Goal: Task Accomplishment & Management: Complete application form

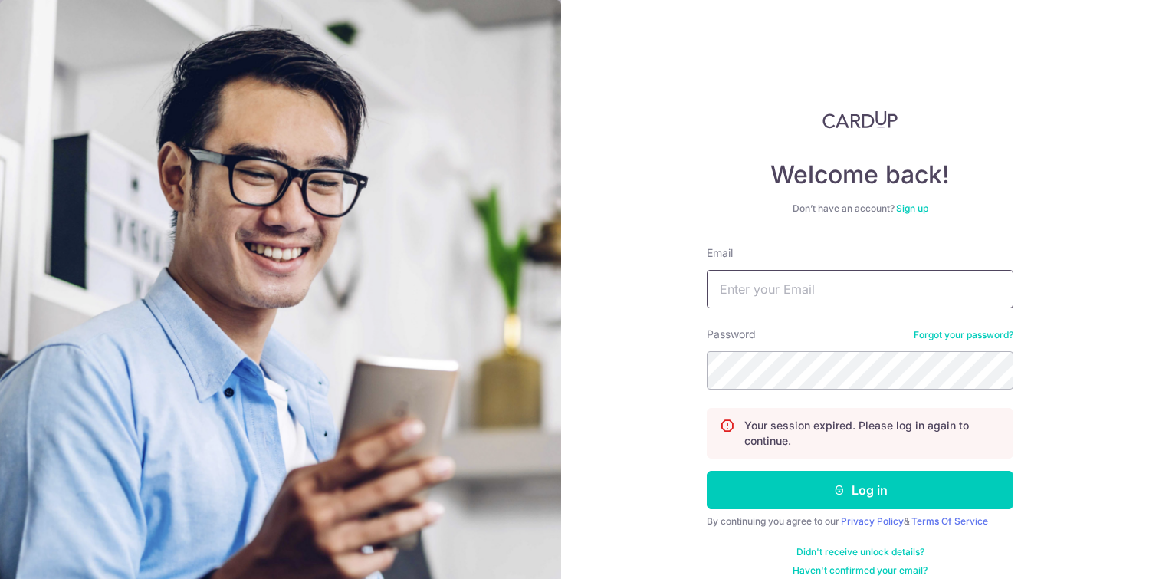
click at [740, 294] on input "Email" at bounding box center [860, 289] width 307 height 38
type input "[EMAIL_ADDRESS][DOMAIN_NAME]"
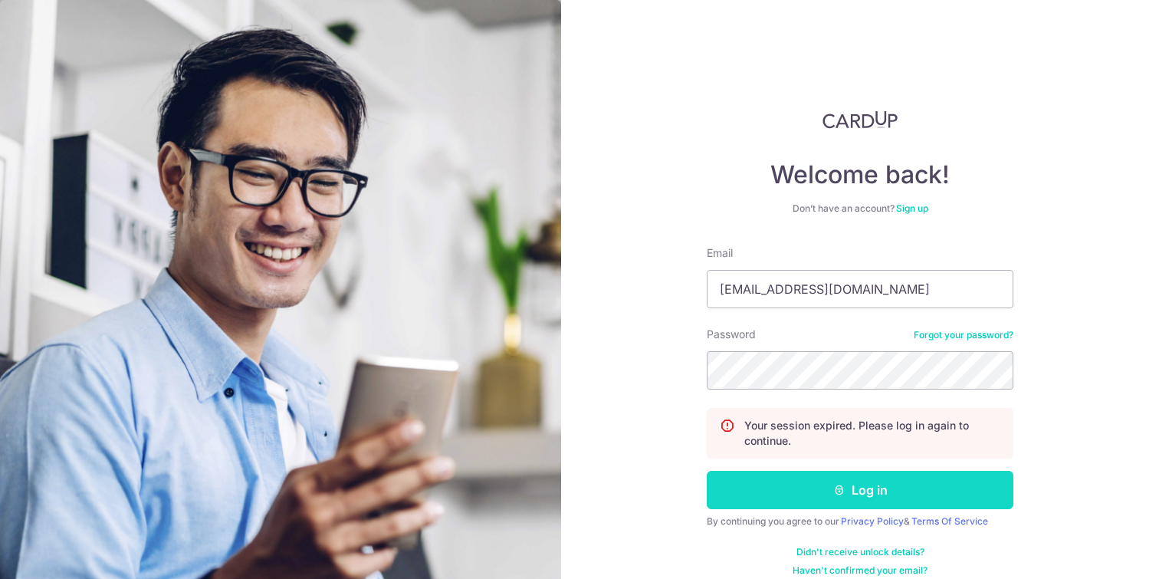
click at [884, 478] on button "Log in" at bounding box center [860, 490] width 307 height 38
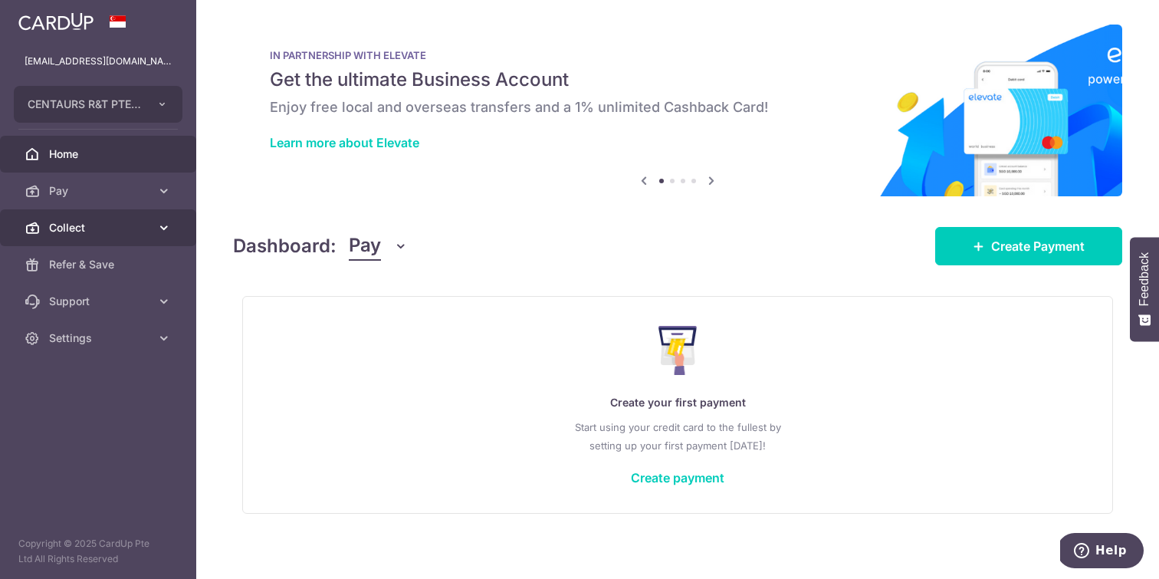
click at [166, 223] on icon at bounding box center [163, 227] width 15 height 15
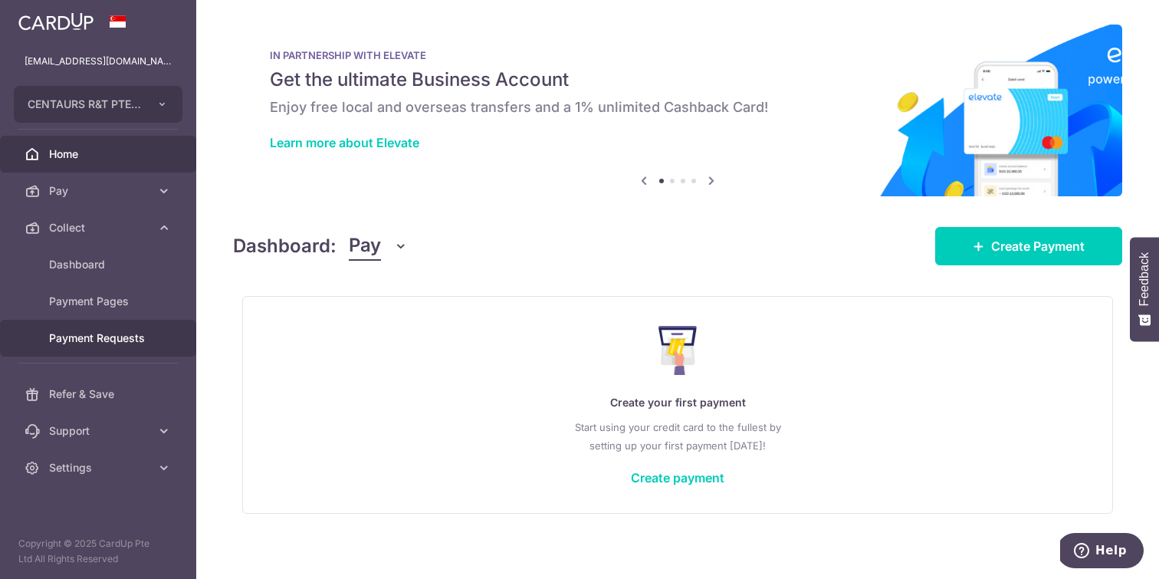
click at [119, 335] on span "Payment Requests" at bounding box center [99, 337] width 101 height 15
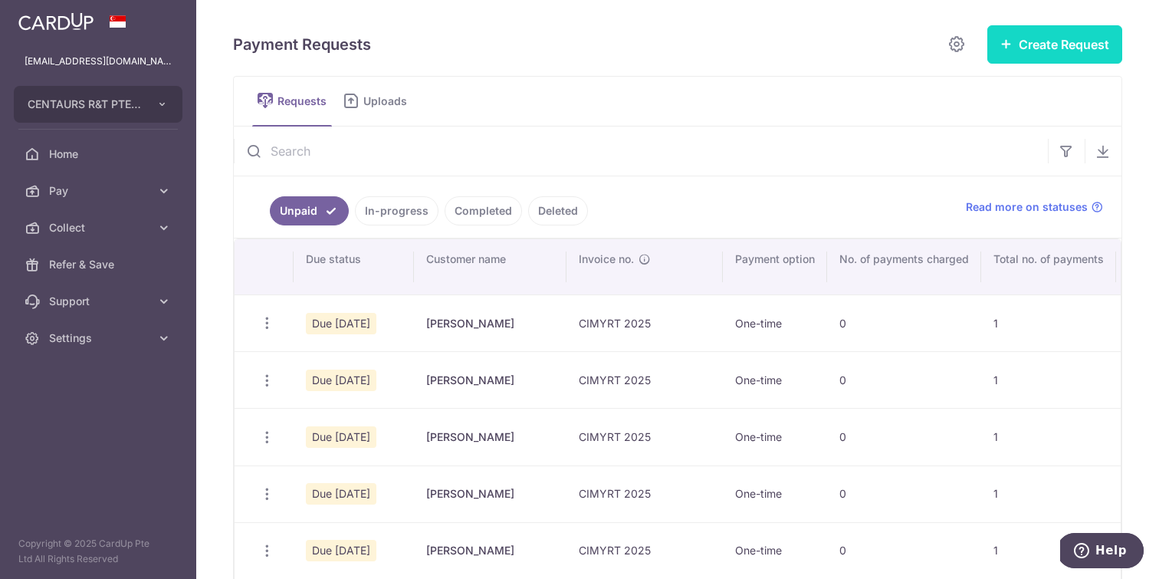
click at [1025, 48] on button "Create Request" at bounding box center [1054, 44] width 135 height 38
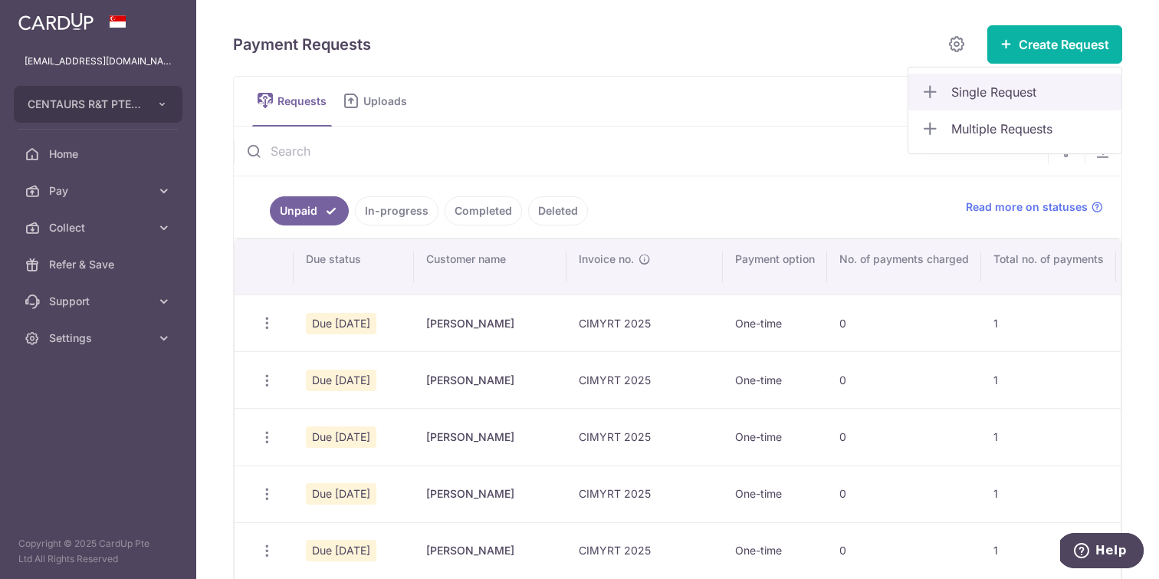
click at [986, 87] on span "Single Request" at bounding box center [1030, 92] width 158 height 18
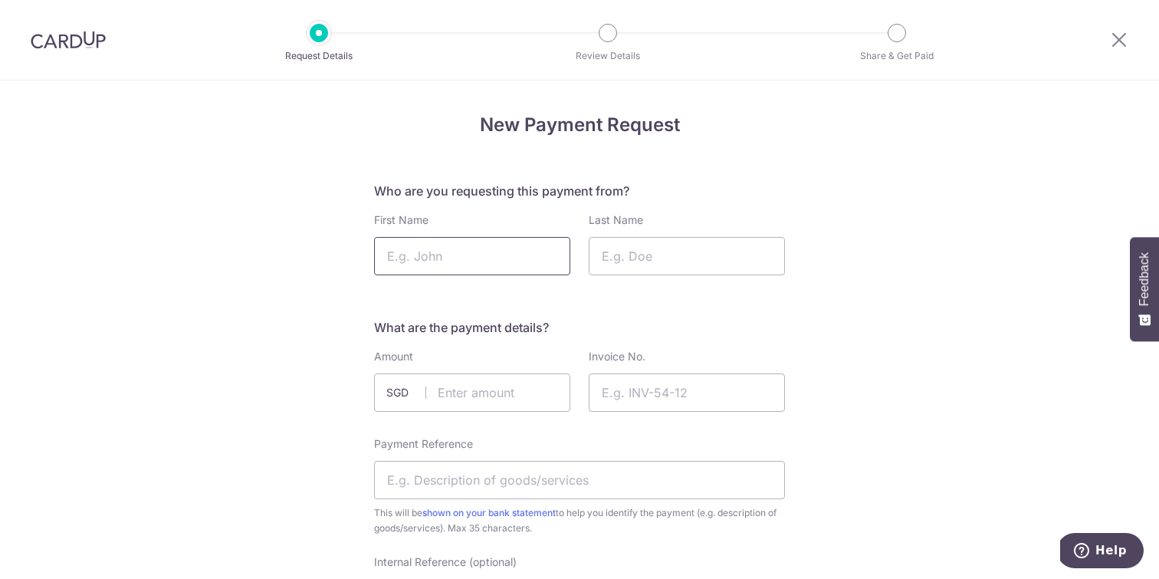
click at [462, 249] on input "First Name" at bounding box center [472, 256] width 196 height 38
type input "Rodney"
type input "SG Irish"
click at [500, 386] on input "text" at bounding box center [472, 392] width 196 height 38
type input "2870.00"
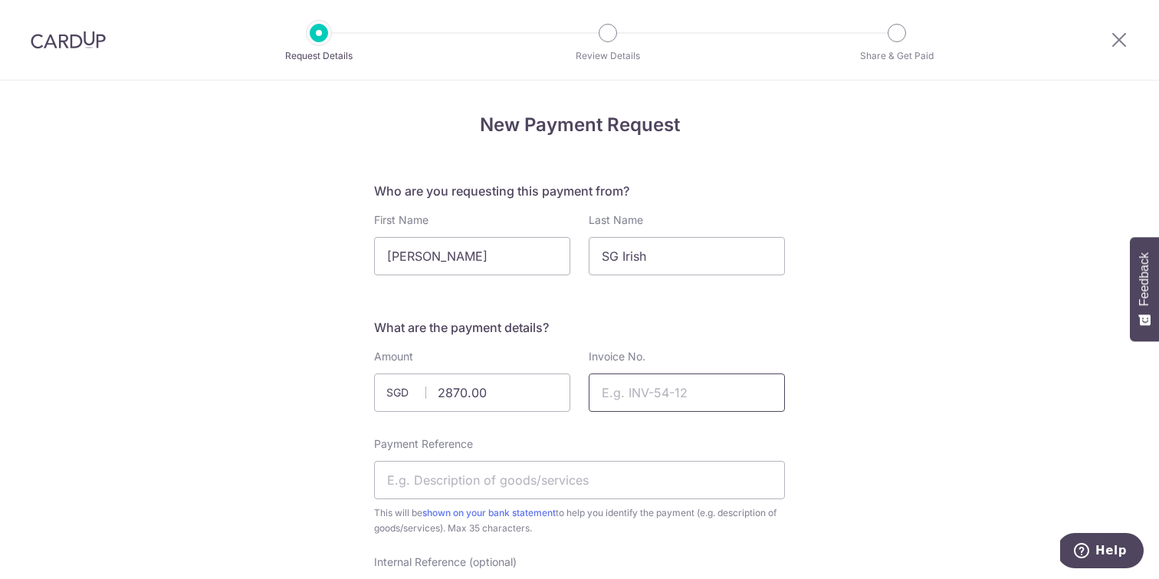
click at [669, 385] on input "Invoice No." at bounding box center [687, 392] width 196 height 38
paste input "CIMYRT 2025"
type input "CIMYRT 2025"
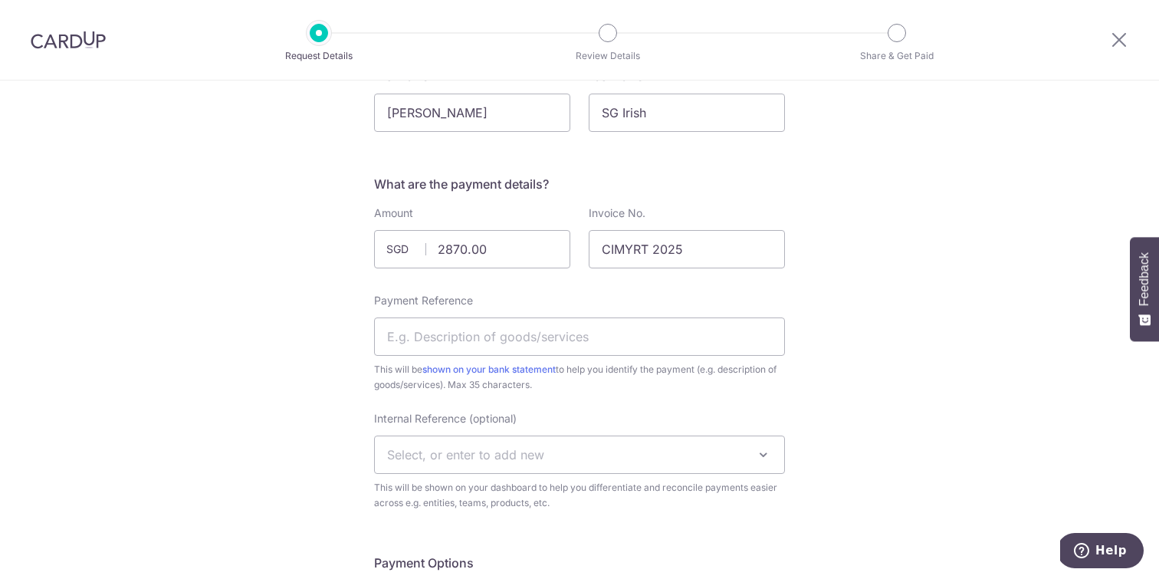
scroll to position [162, 0]
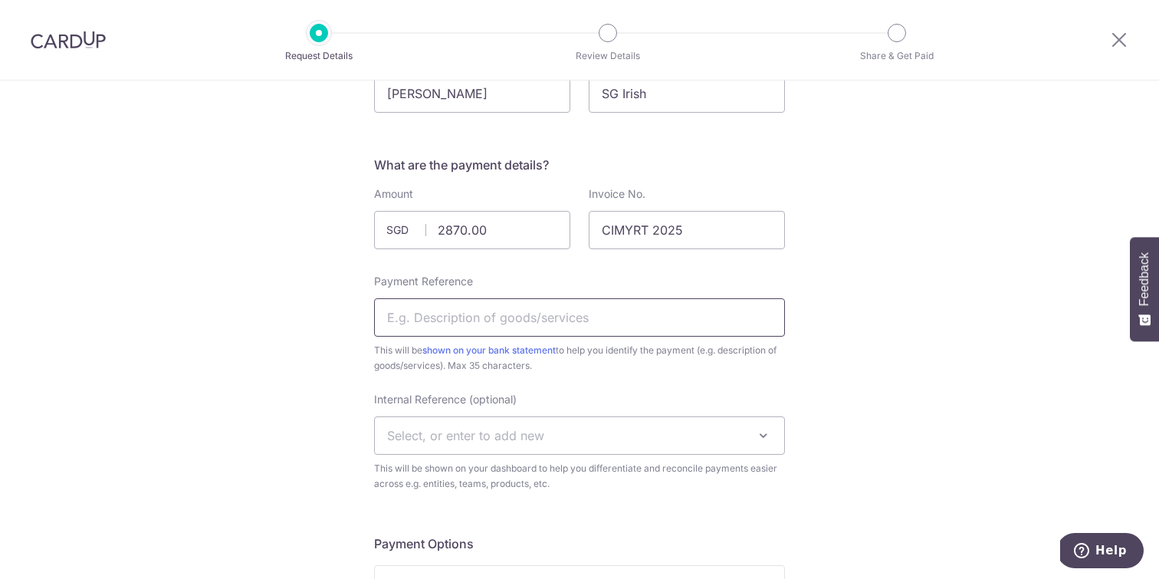
click at [682, 333] on input "Payment Reference" at bounding box center [579, 317] width 411 height 38
paste input "CIMYRT 2025"
type input "CIMYRT 2025"
click at [645, 431] on span "Select, or enter to add new" at bounding box center [579, 435] width 409 height 37
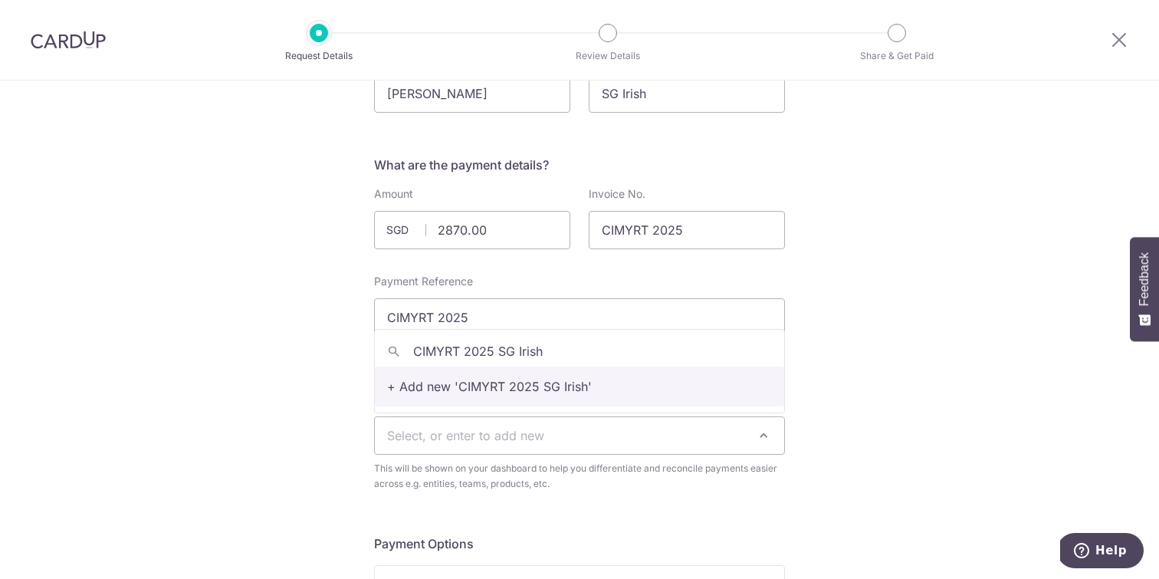
type input "CIMYRT 2025 SG Irish"
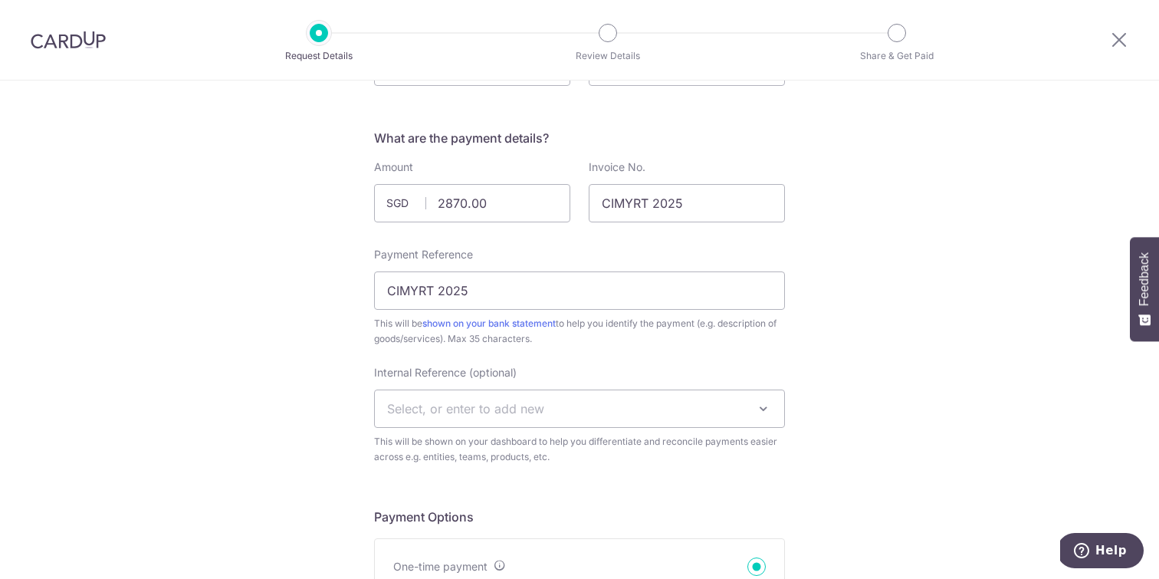
scroll to position [191, 0]
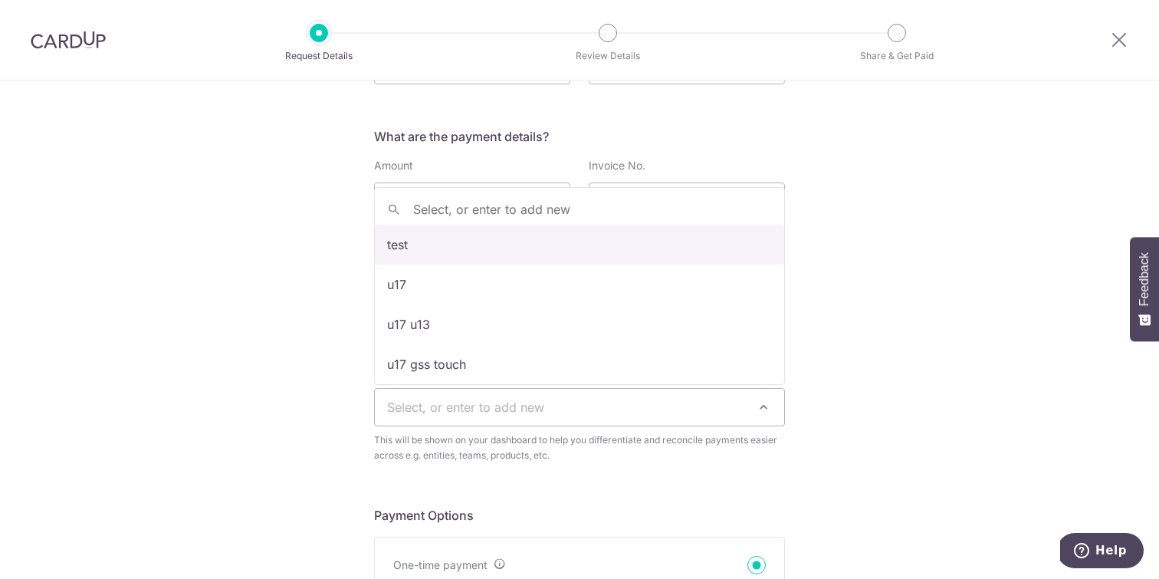
click at [717, 406] on span "Select, or enter to add new" at bounding box center [579, 407] width 409 height 37
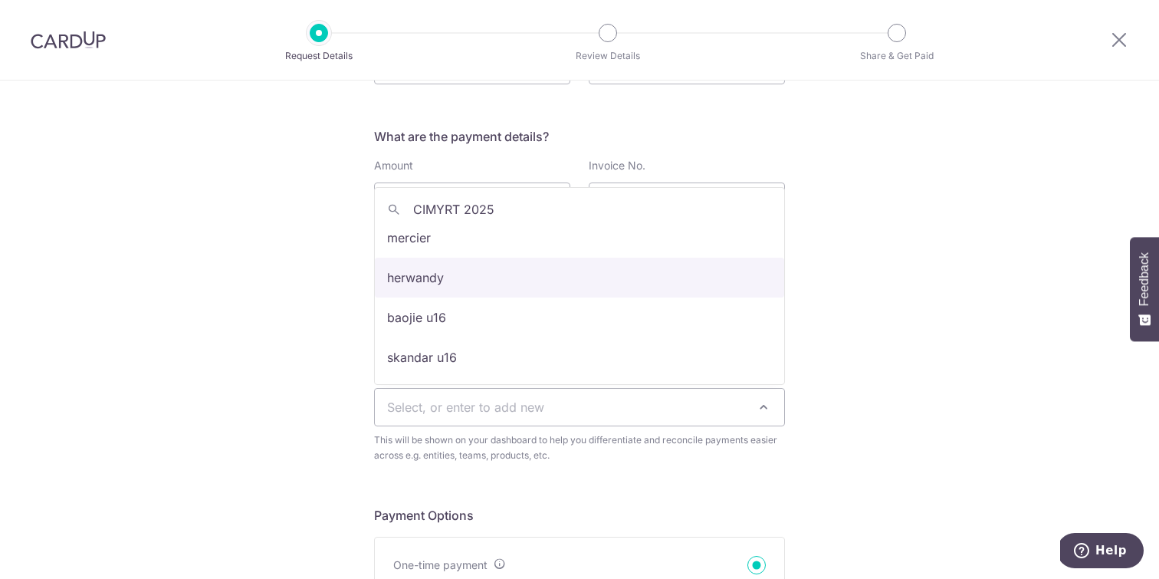
scroll to position [0, 0]
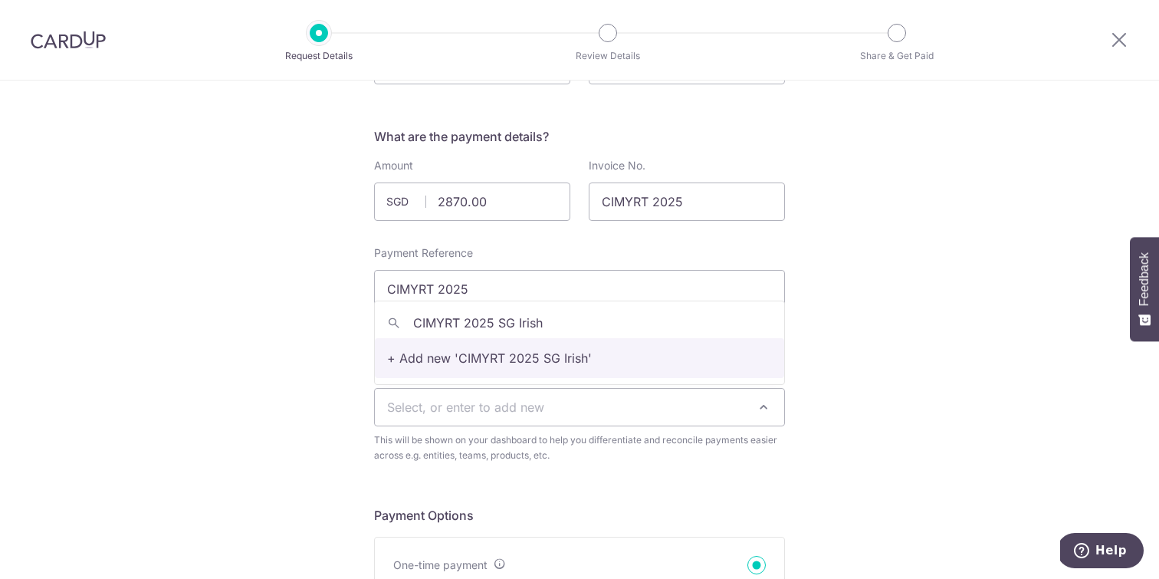
type input "CIMYRT 2025 SG Irish"
select select "CIMYRT 2025 SG Irish"
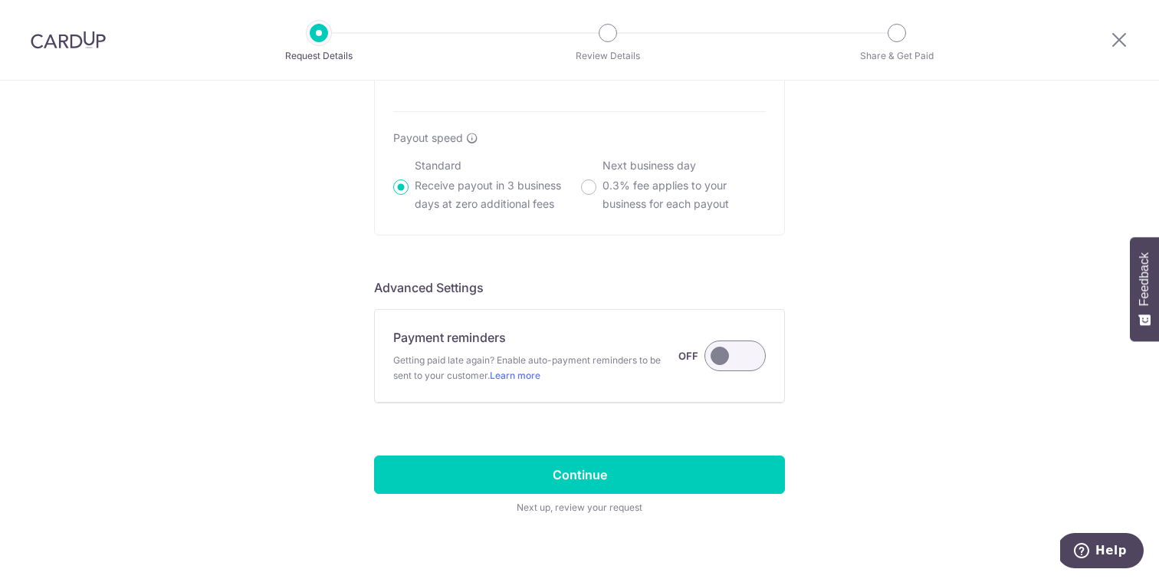
scroll to position [1130, 0]
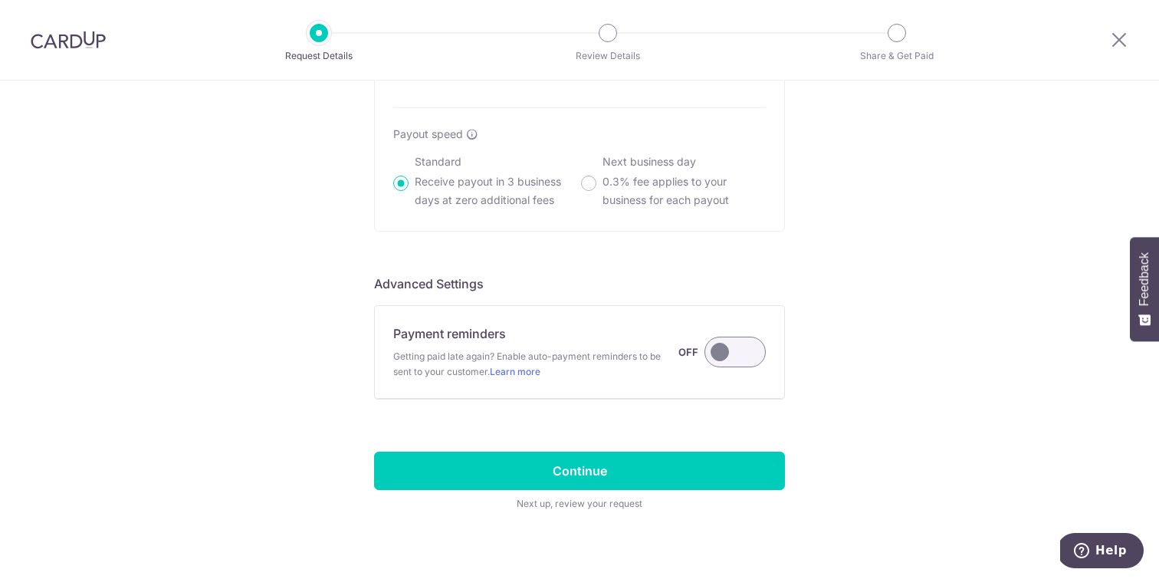
click at [732, 353] on label at bounding box center [734, 351] width 61 height 31
click at [0, 0] on input "Payment reminders Getting paid late again? Enable auto-payment reminders to be …" at bounding box center [0, 0] width 0 height 0
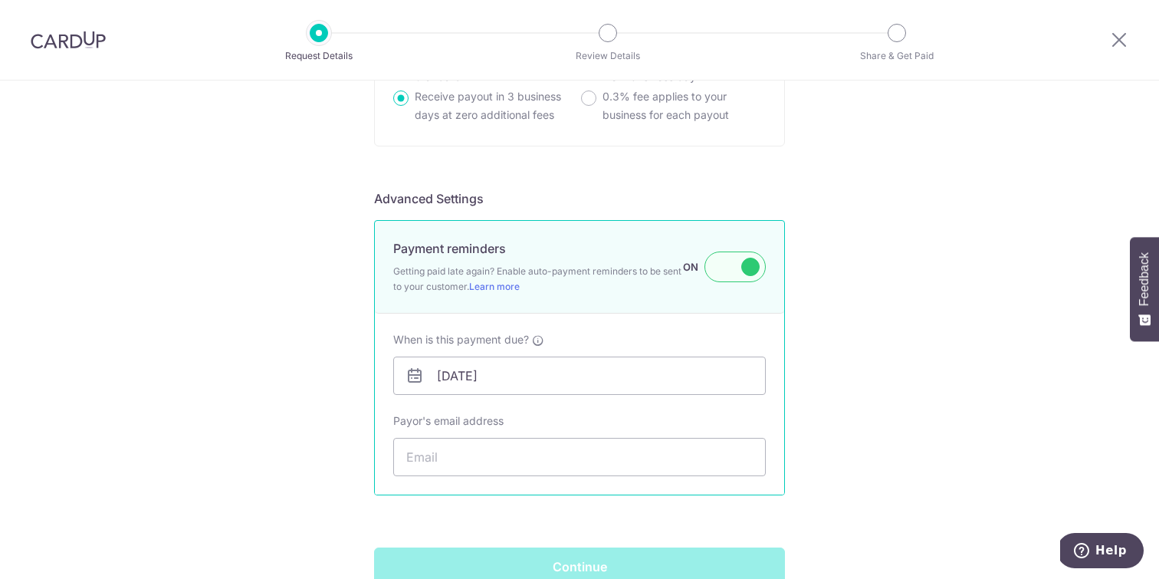
scroll to position [1267, 0]
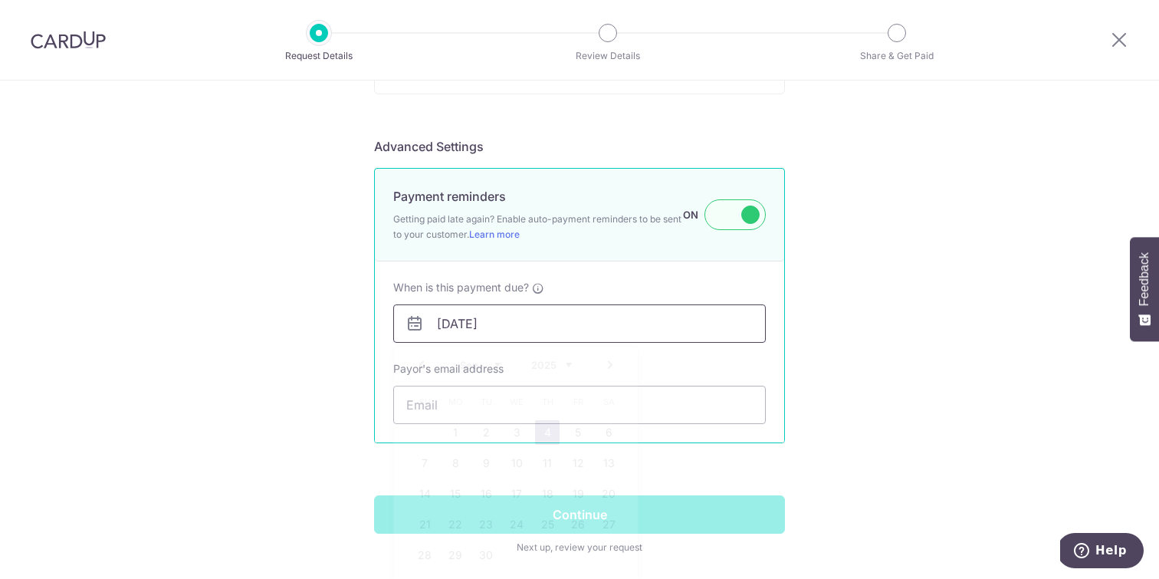
click at [673, 330] on input "[DATE]" at bounding box center [579, 323] width 372 height 38
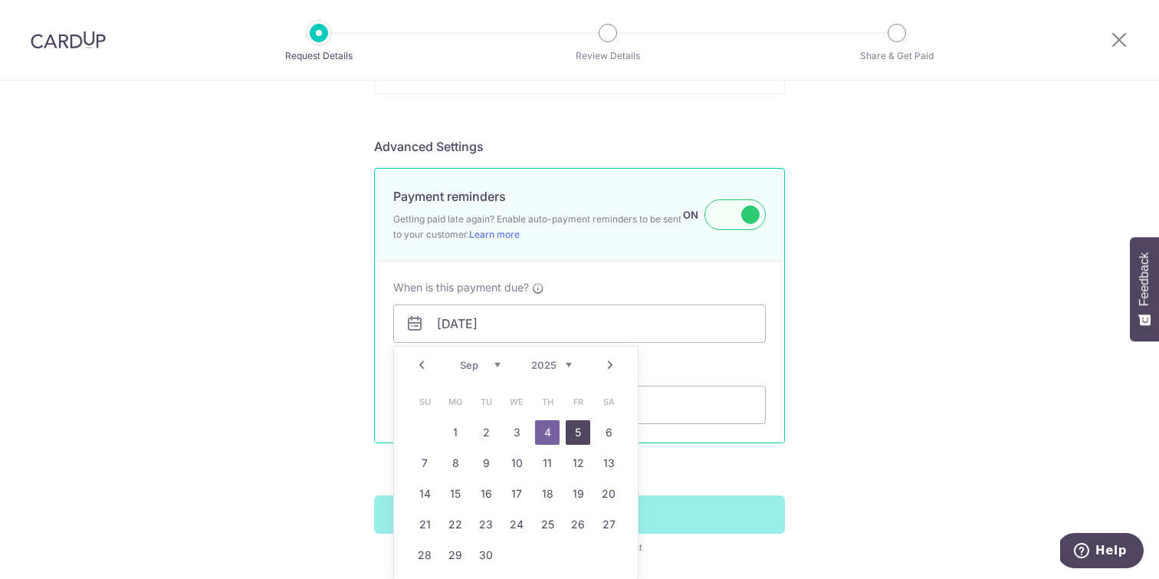
click at [579, 432] on link "5" at bounding box center [578, 432] width 25 height 25
type input "[DATE]"
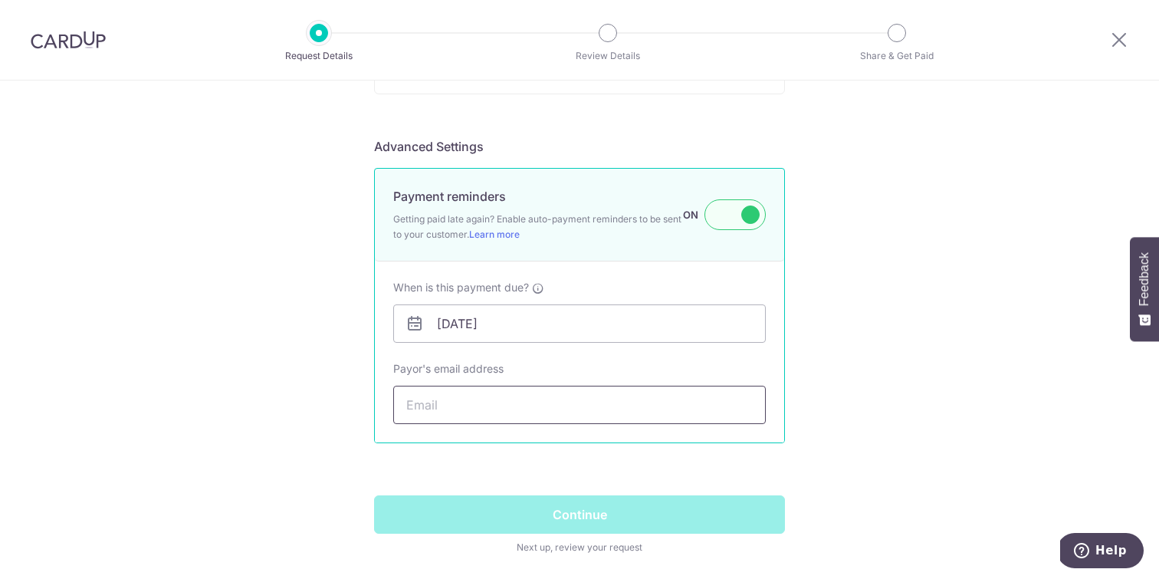
click at [703, 400] on input "Payor's email address" at bounding box center [579, 404] width 372 height 38
paste input "[EMAIL_ADDRESS][DOMAIN_NAME]"
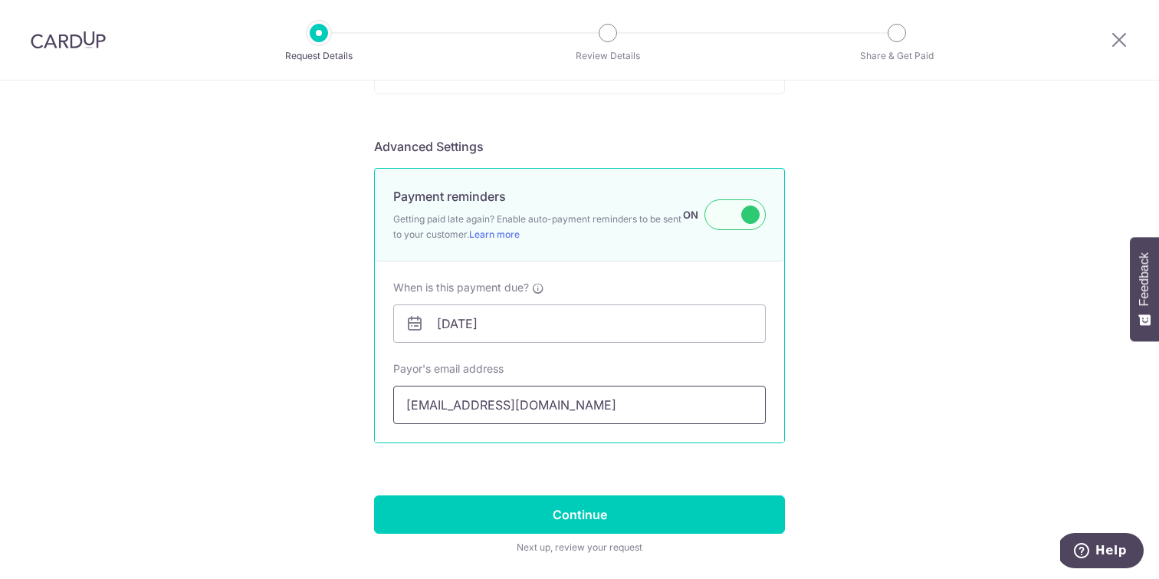
scroll to position [1334, 0]
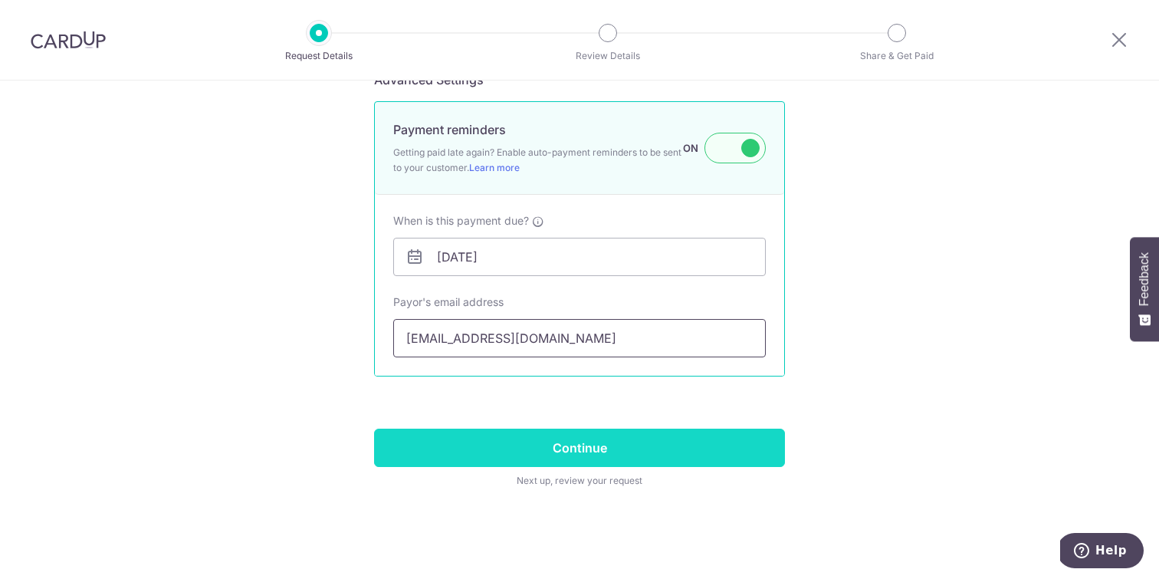
type input "[EMAIL_ADDRESS][DOMAIN_NAME]"
click at [730, 438] on input "Continue" at bounding box center [579, 447] width 411 height 38
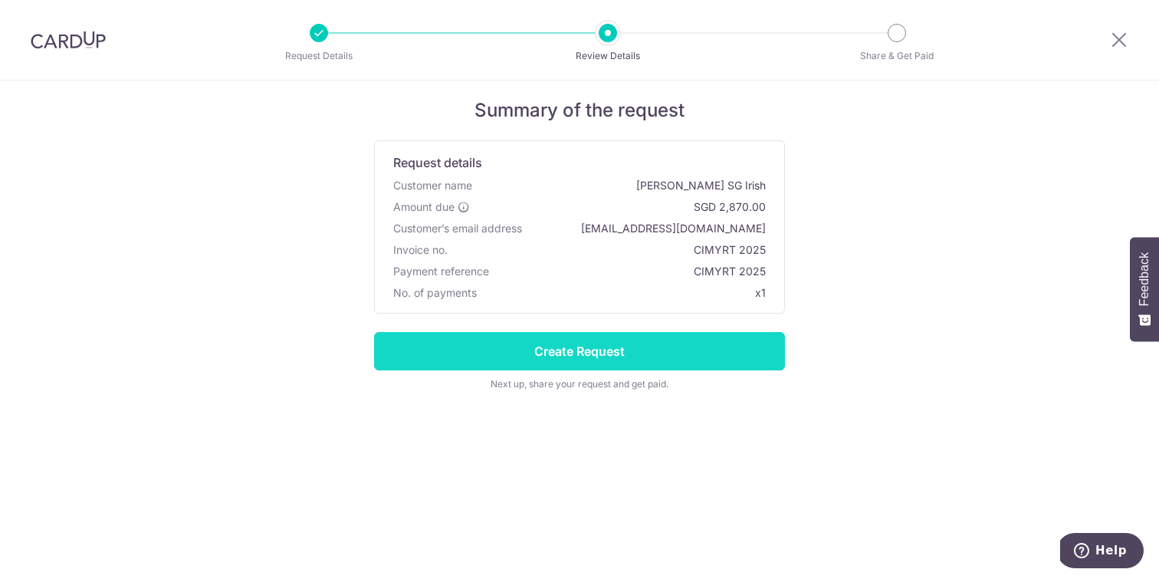
click at [705, 347] on input "Create Request" at bounding box center [579, 351] width 411 height 38
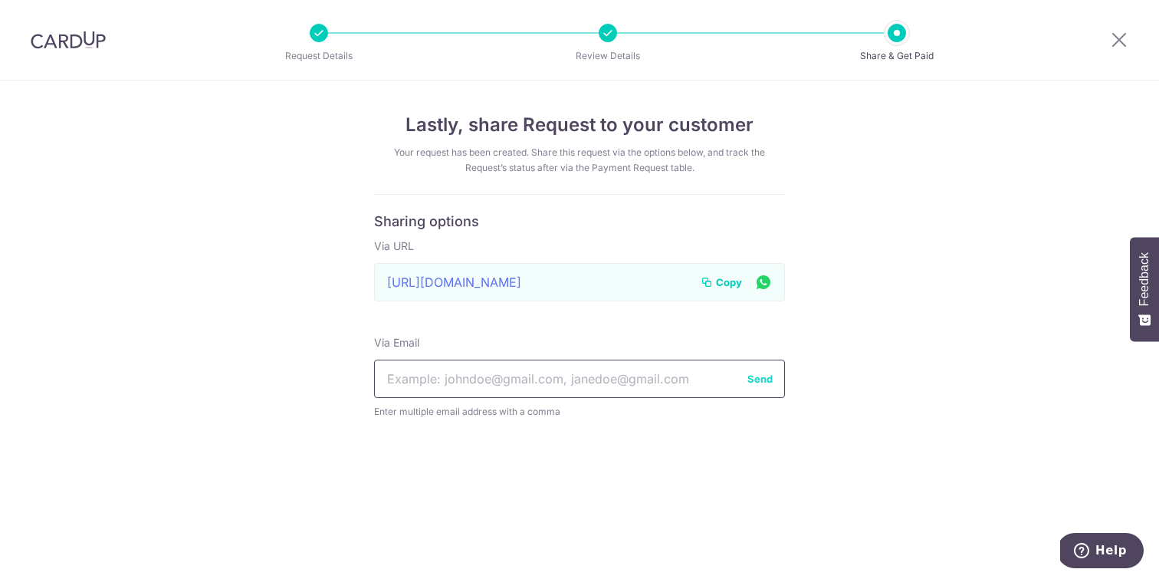
click at [661, 378] on input "text" at bounding box center [579, 378] width 411 height 38
paste input "[EMAIL_ADDRESS][DOMAIN_NAME]"
type input "[EMAIL_ADDRESS][DOMAIN_NAME]"
click at [760, 374] on button "Send" at bounding box center [759, 378] width 25 height 15
click at [1123, 35] on icon at bounding box center [1119, 39] width 18 height 19
